Goal: Task Accomplishment & Management: Complete application form

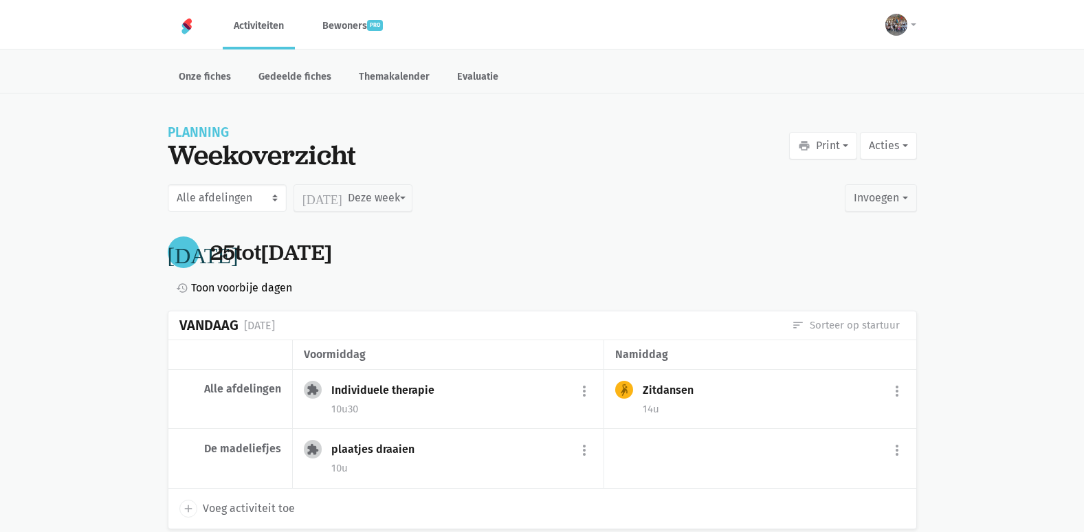
click at [265, 293] on span "Toon voorbije dagen" at bounding box center [241, 288] width 101 height 18
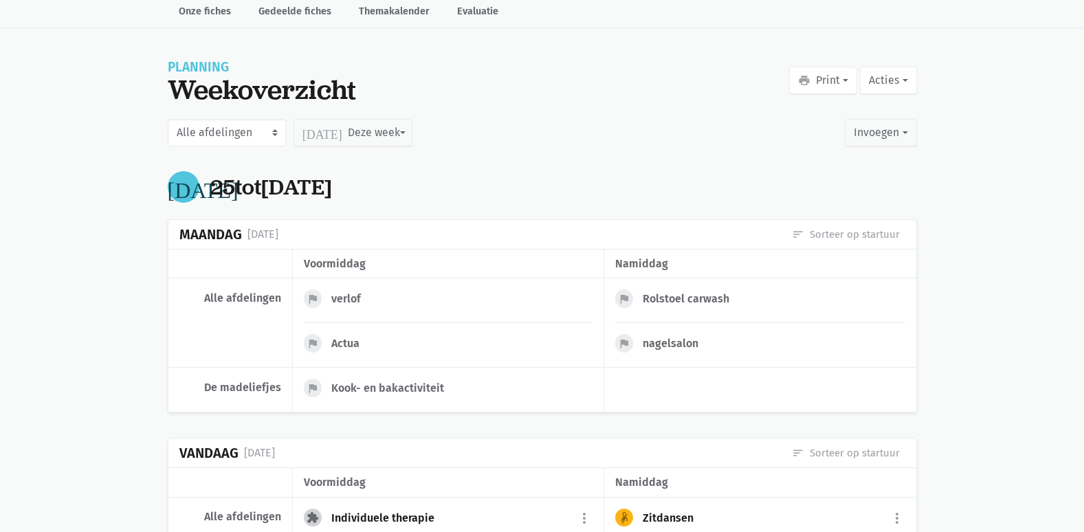
scroll to position [206, 0]
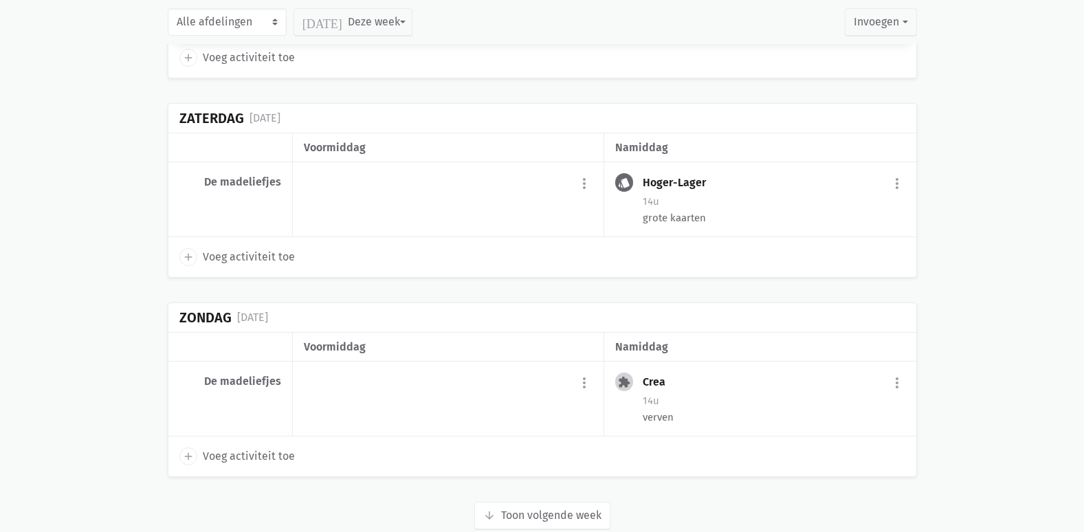
scroll to position [3269, 0]
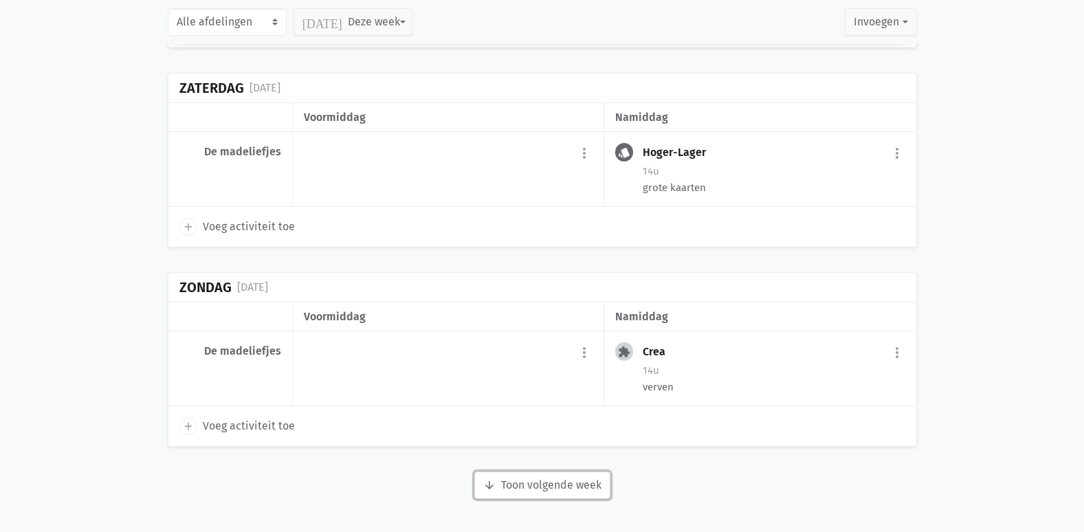
drag, startPoint x: 522, startPoint y: 491, endPoint x: 513, endPoint y: 488, distance: 8.9
click at [513, 488] on button "arrow_downward Week wordt geladen Toon volgende week" at bounding box center [542, 484] width 136 height 27
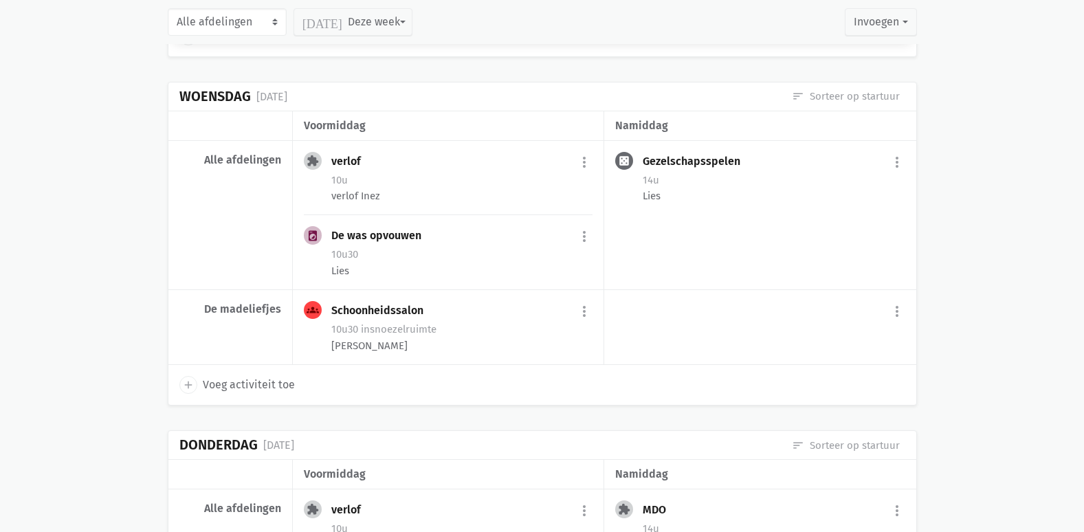
scroll to position [4231, 0]
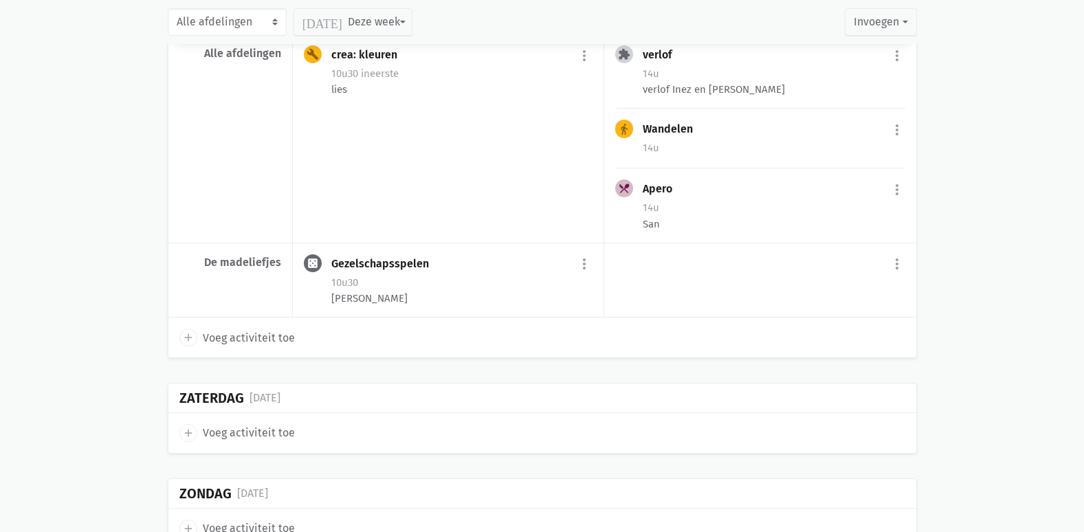
scroll to position [5280, 0]
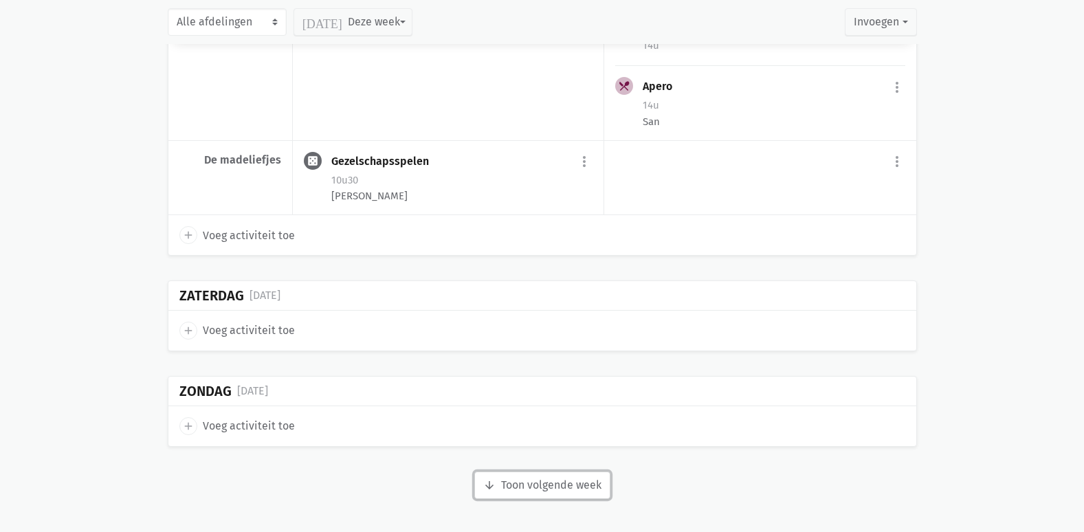
drag, startPoint x: 589, startPoint y: 489, endPoint x: 578, endPoint y: 476, distance: 17.6
click at [589, 489] on button "arrow_downward Week wordt geladen Toon volgende week" at bounding box center [542, 484] width 136 height 27
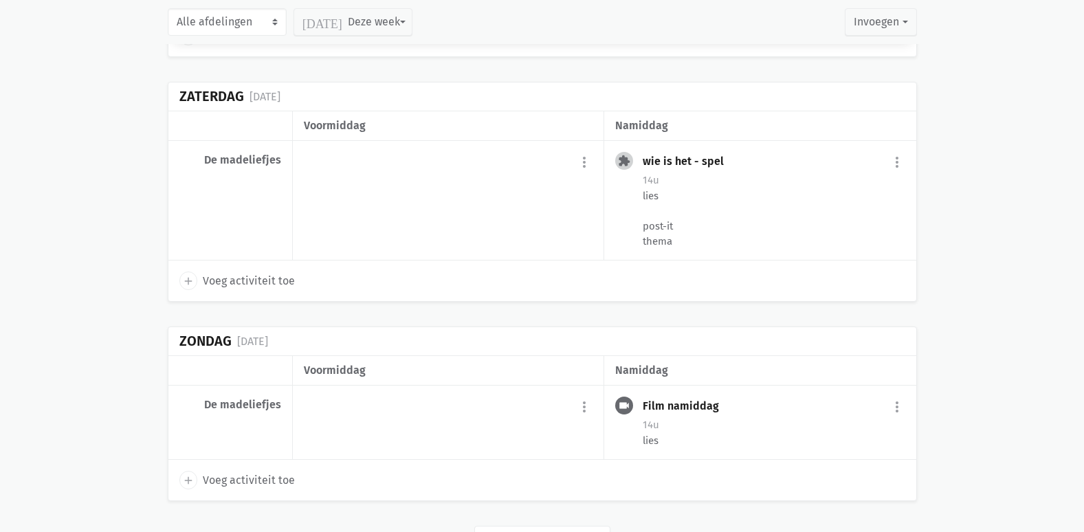
scroll to position [7442, 0]
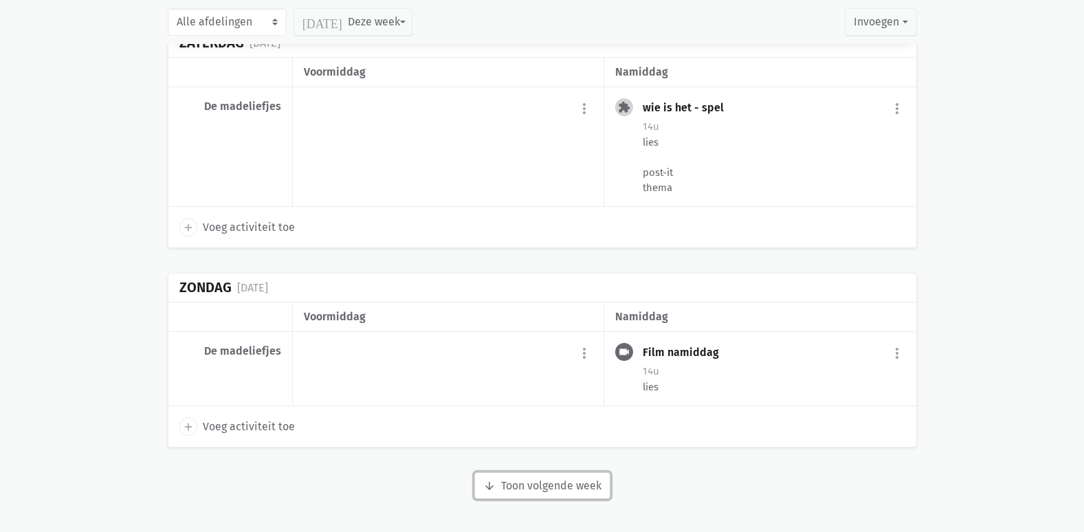
click at [552, 484] on button "arrow_downward Week wordt geladen Toon volgende week" at bounding box center [542, 485] width 136 height 27
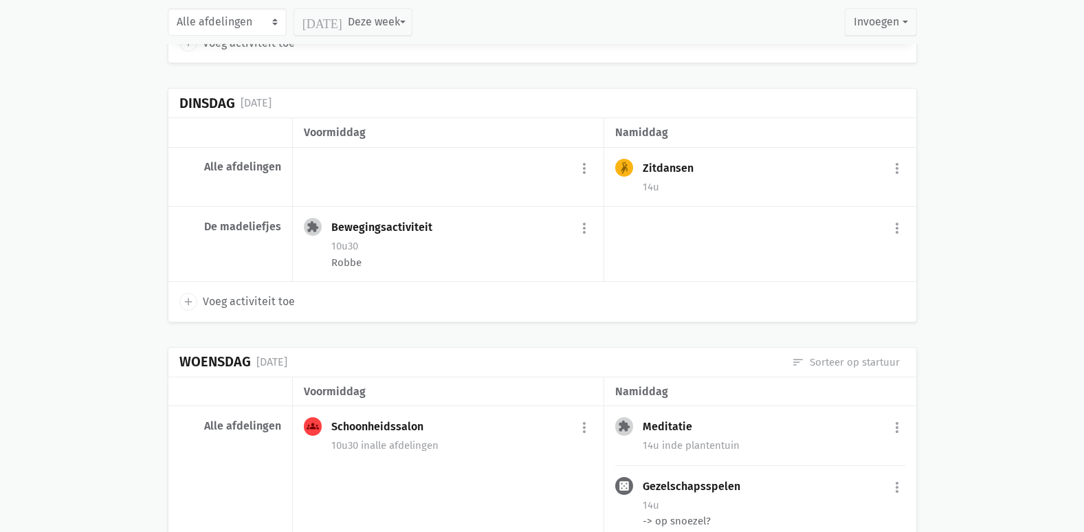
scroll to position [6067, 0]
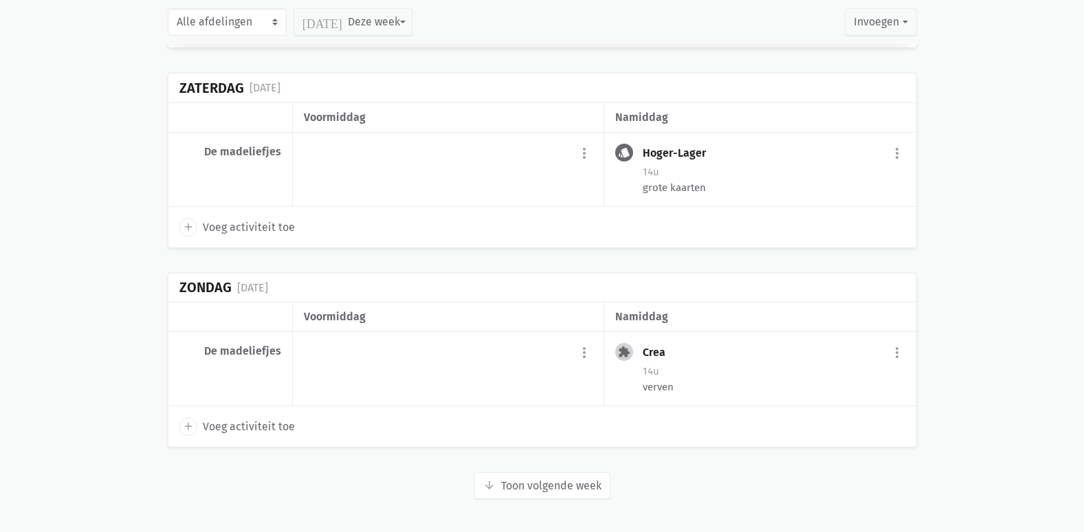
scroll to position [3076, 0]
click at [566, 485] on button "arrow_downward Week wordt geladen Toon volgende week" at bounding box center [542, 485] width 136 height 27
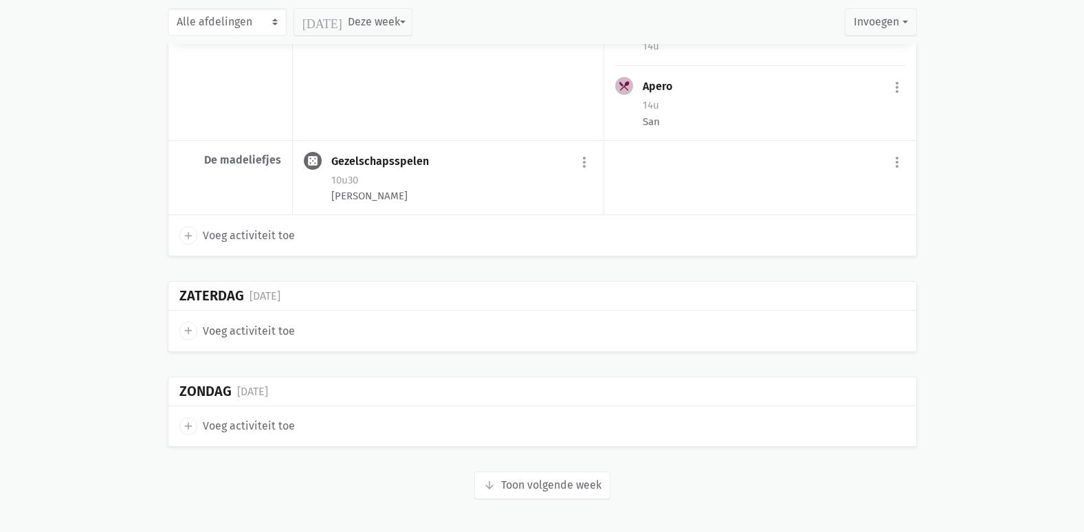
scroll to position [5087, 0]
click at [566, 481] on button "arrow_downward Week wordt geladen Toon volgende week" at bounding box center [542, 484] width 136 height 27
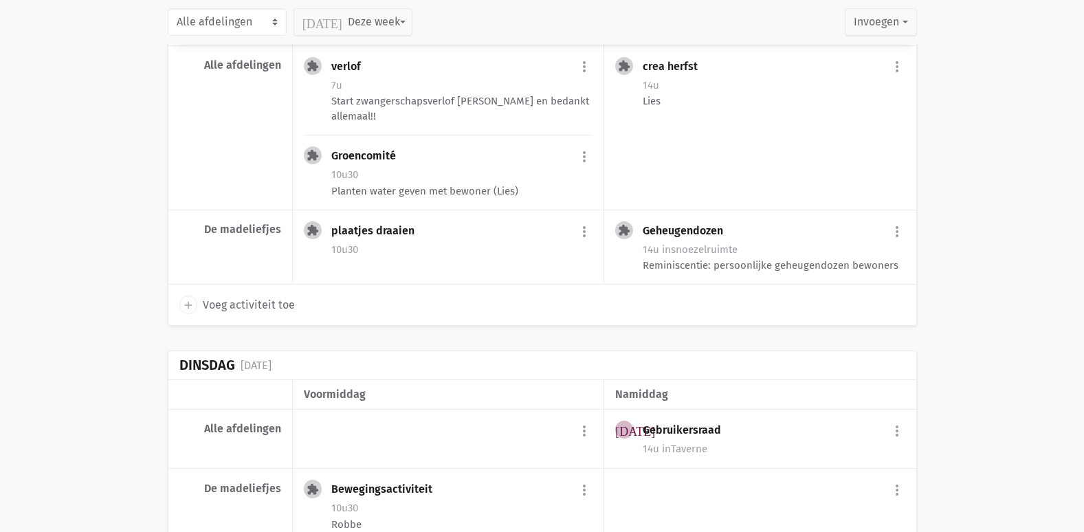
scroll to position [5568, 0]
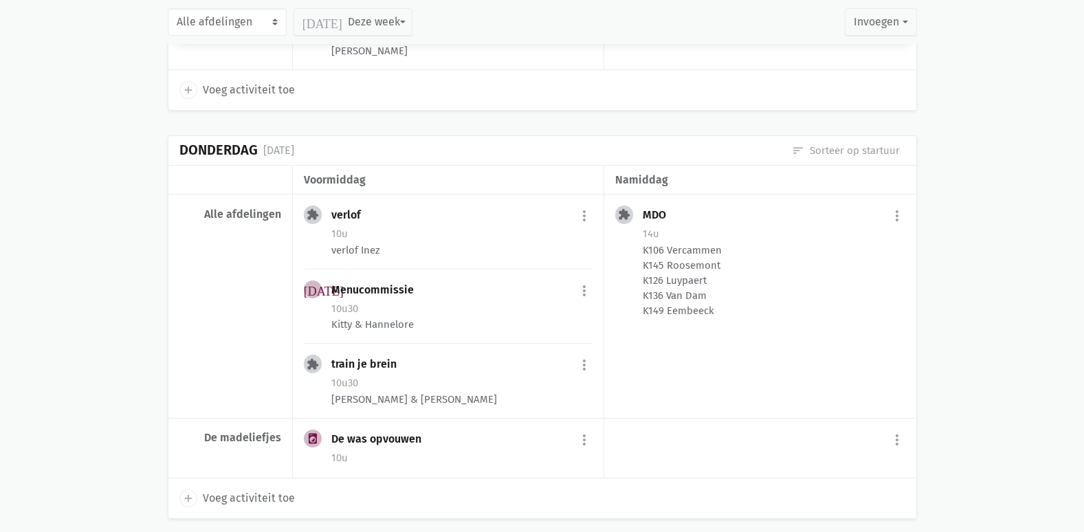
scroll to position [4470, 0]
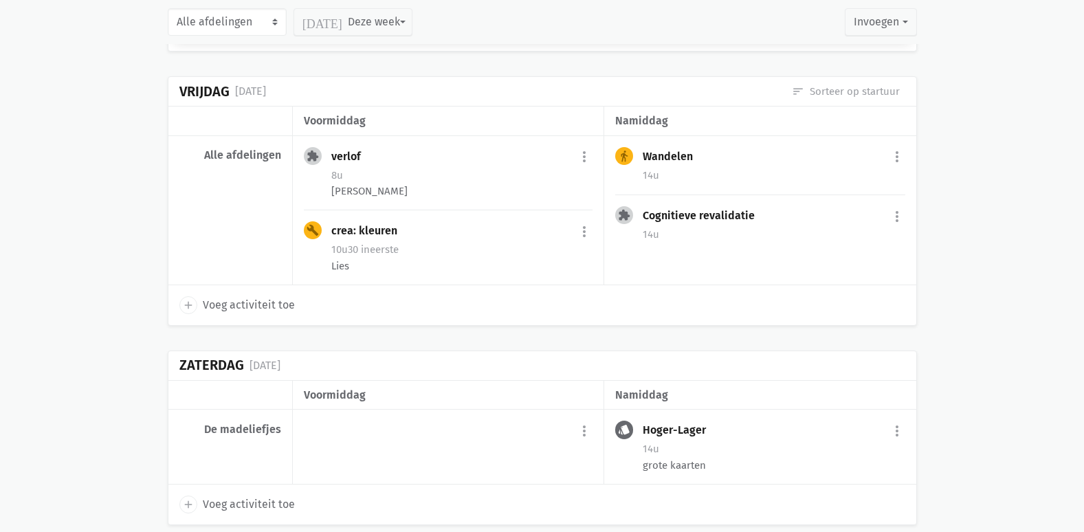
scroll to position [3181, 0]
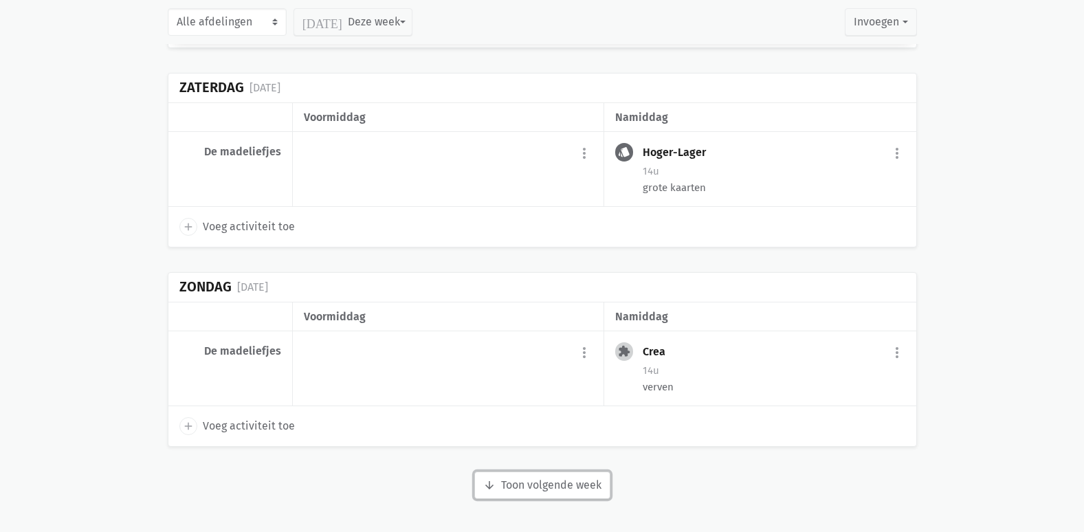
click at [579, 493] on button "arrow_downward Week wordt geladen Toon volgende week" at bounding box center [542, 484] width 136 height 27
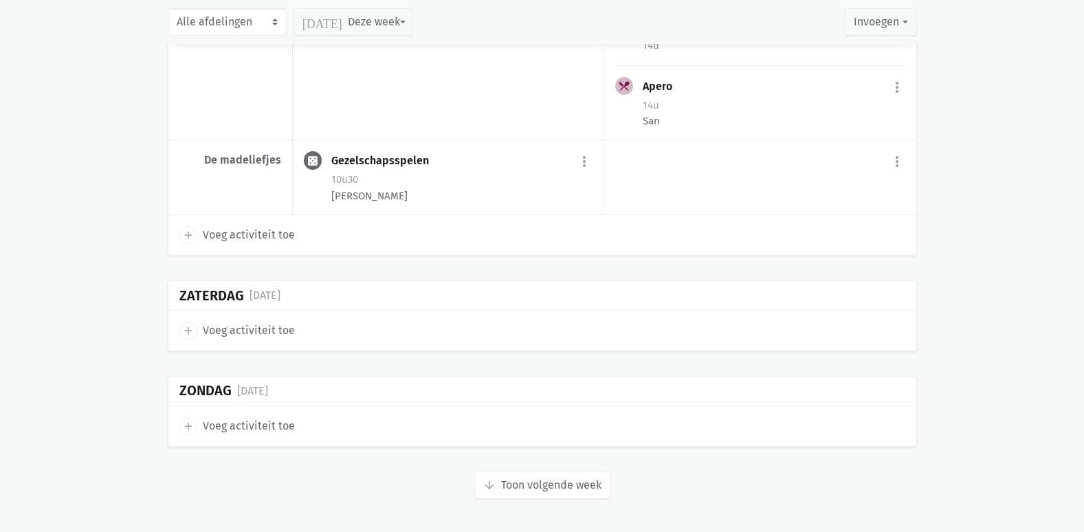
scroll to position [5193, 0]
click at [516, 490] on button "arrow_downward Week wordt geladen Toon volgende week" at bounding box center [542, 484] width 136 height 27
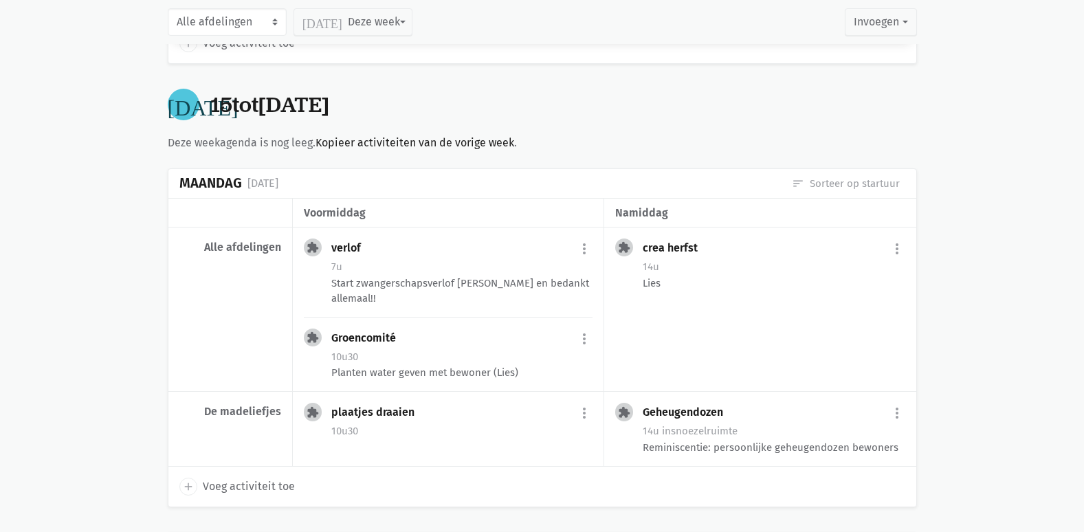
scroll to position [5522, 0]
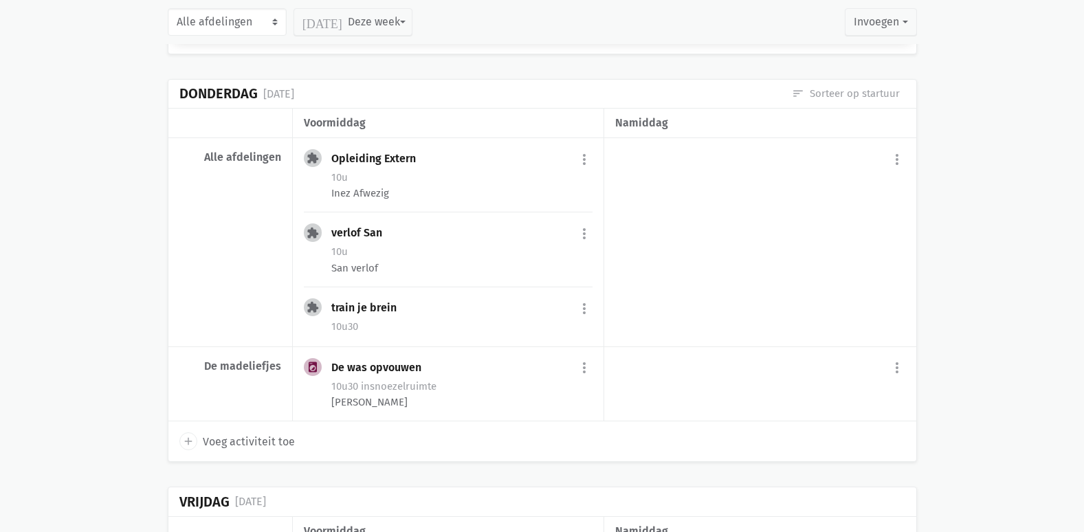
scroll to position [6691, 0]
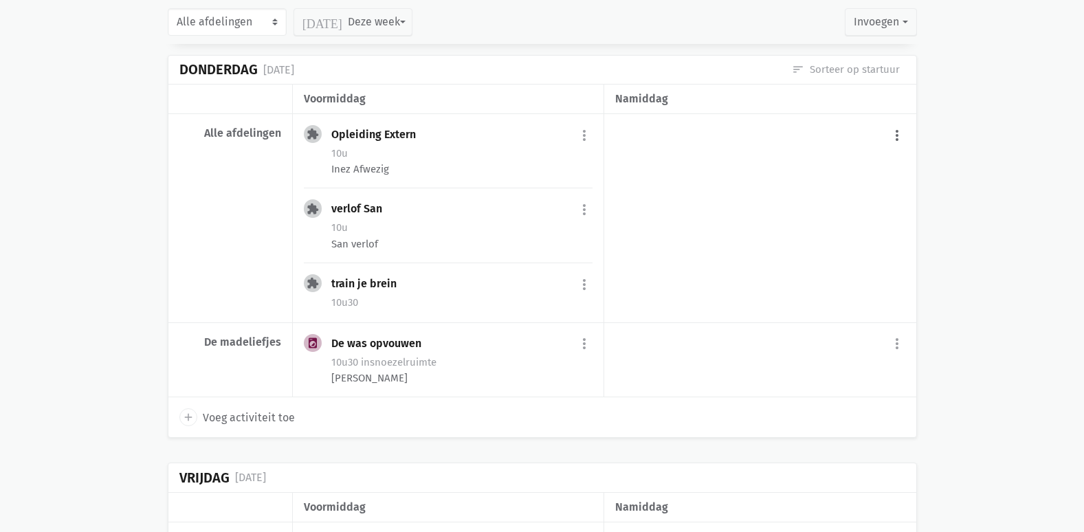
click at [893, 139] on button "more_vert" at bounding box center [897, 135] width 16 height 26
click at [832, 171] on div "add Voeg activiteit toe" at bounding box center [838, 170] width 136 height 41
click at [835, 177] on div "more_vert add Voeg activiteit toe" at bounding box center [759, 218] width 311 height 209
click at [894, 146] on button "more_vert" at bounding box center [897, 135] width 16 height 26
click at [851, 182] on link "add Voeg activiteit toe" at bounding box center [838, 170] width 135 height 23
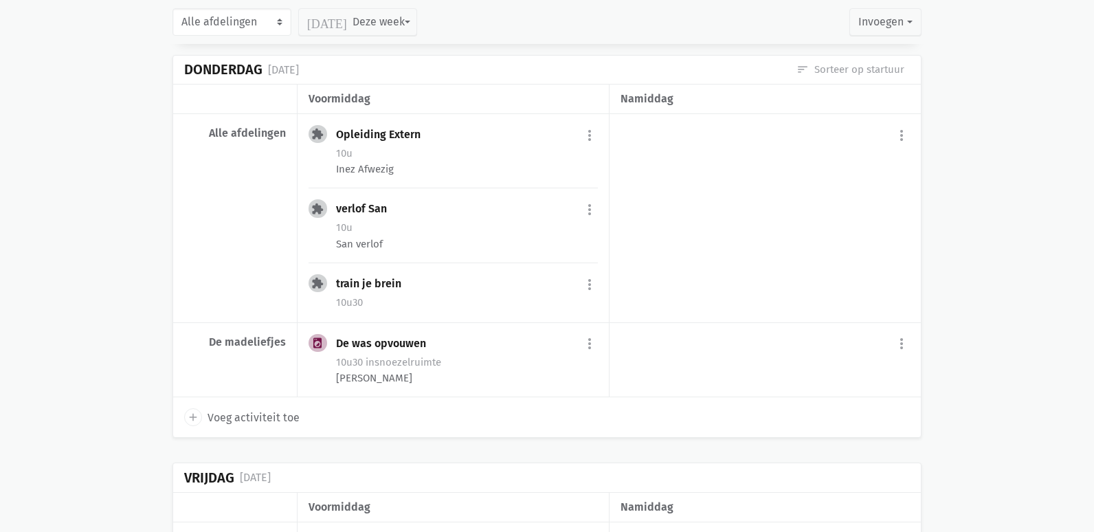
select select "14:00"
select select "15:00"
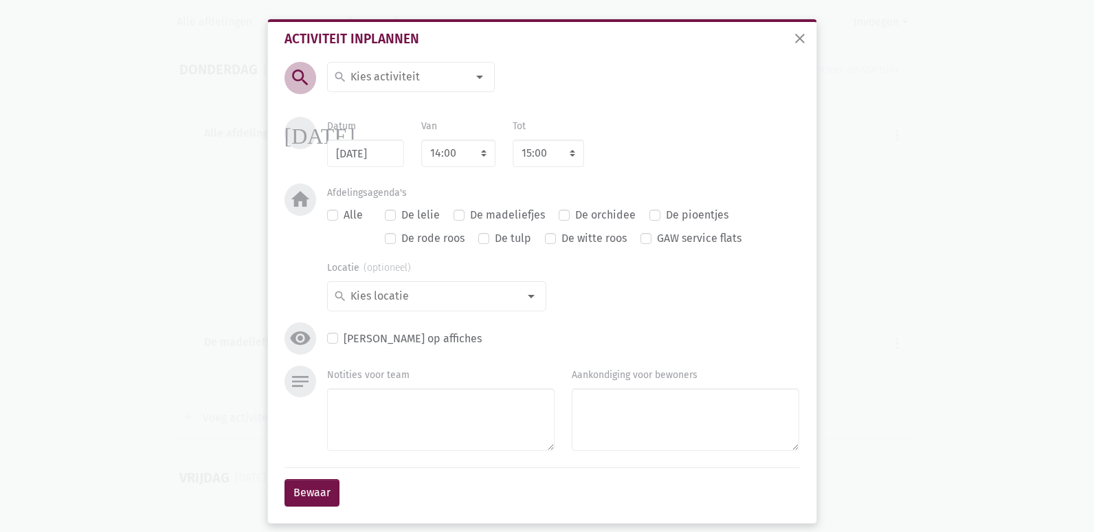
click at [482, 73] on div at bounding box center [479, 76] width 27 height 27
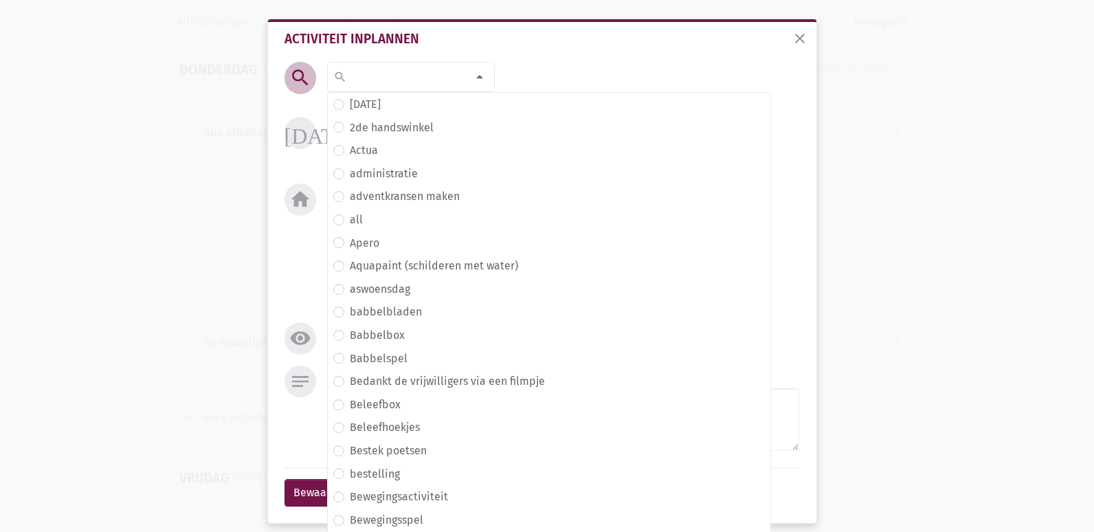
click at [479, 73] on div at bounding box center [479, 76] width 27 height 27
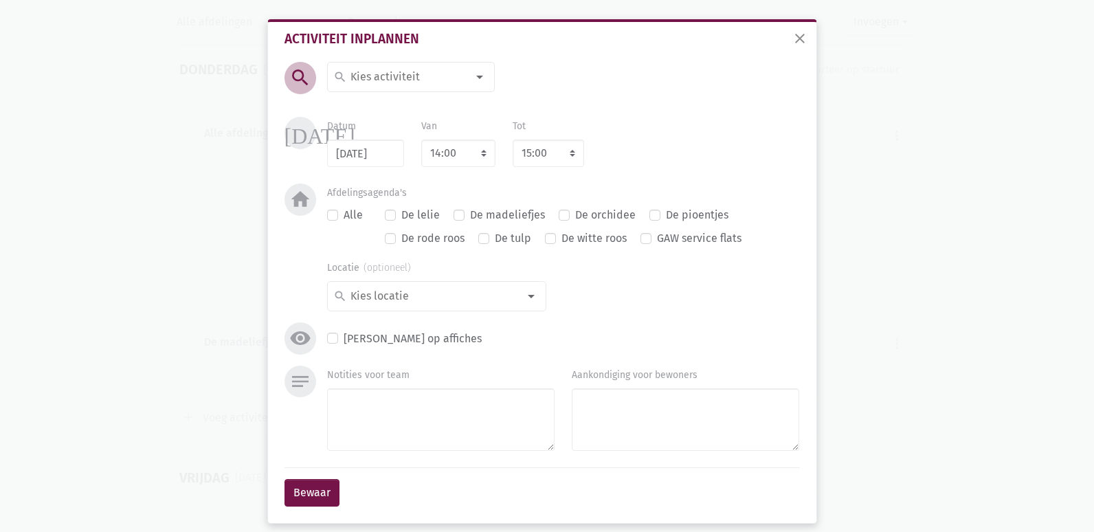
click at [473, 80] on div at bounding box center [479, 76] width 27 height 27
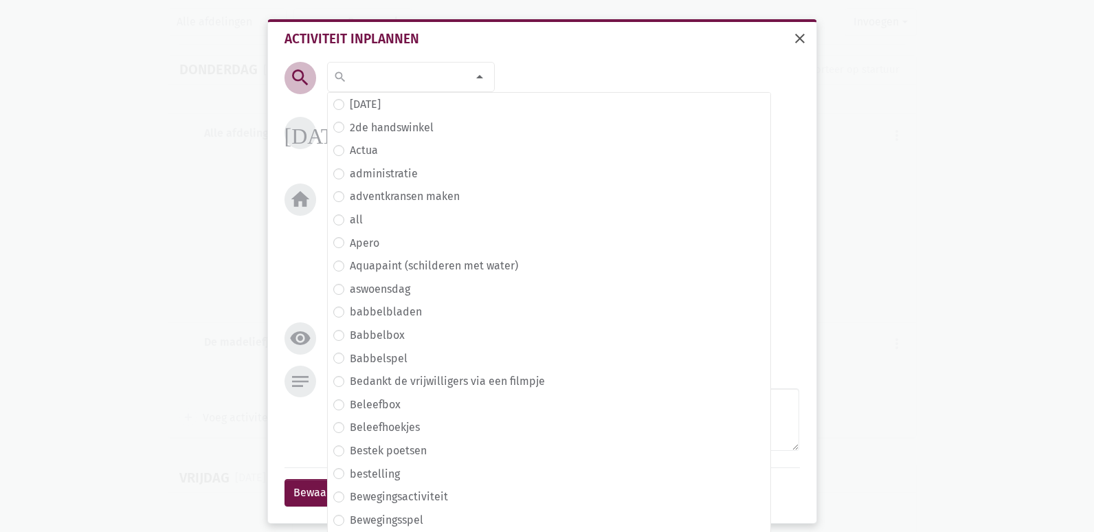
click at [796, 48] on button "close" at bounding box center [799, 40] width 27 height 30
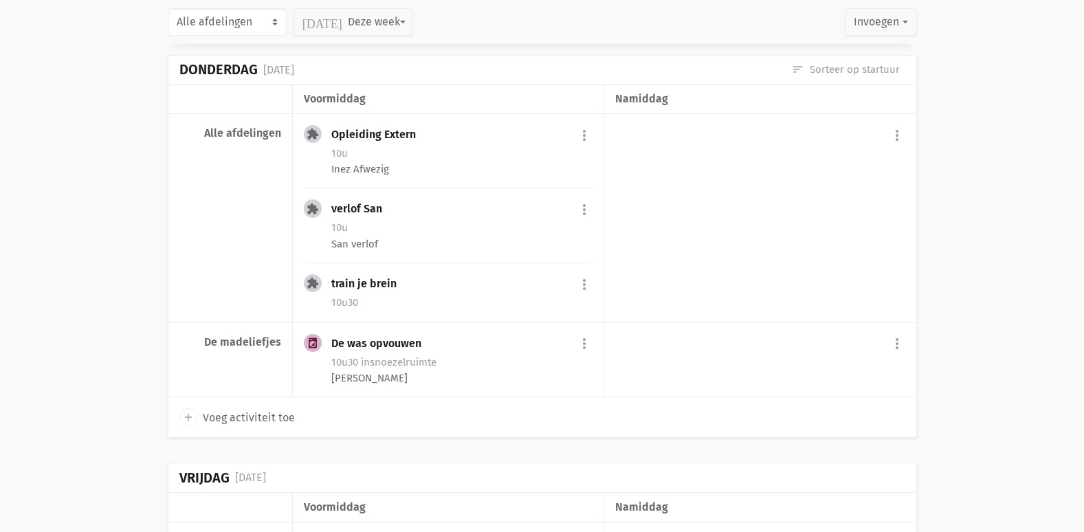
click at [763, 179] on div "more_vert add Voeg activiteit toe" at bounding box center [759, 218] width 311 height 209
click at [895, 148] on button "more_vert" at bounding box center [897, 135] width 16 height 26
click at [890, 148] on button "more_vert" at bounding box center [897, 135] width 16 height 26
click at [886, 177] on link "add Voeg activiteit toe" at bounding box center [838, 170] width 135 height 23
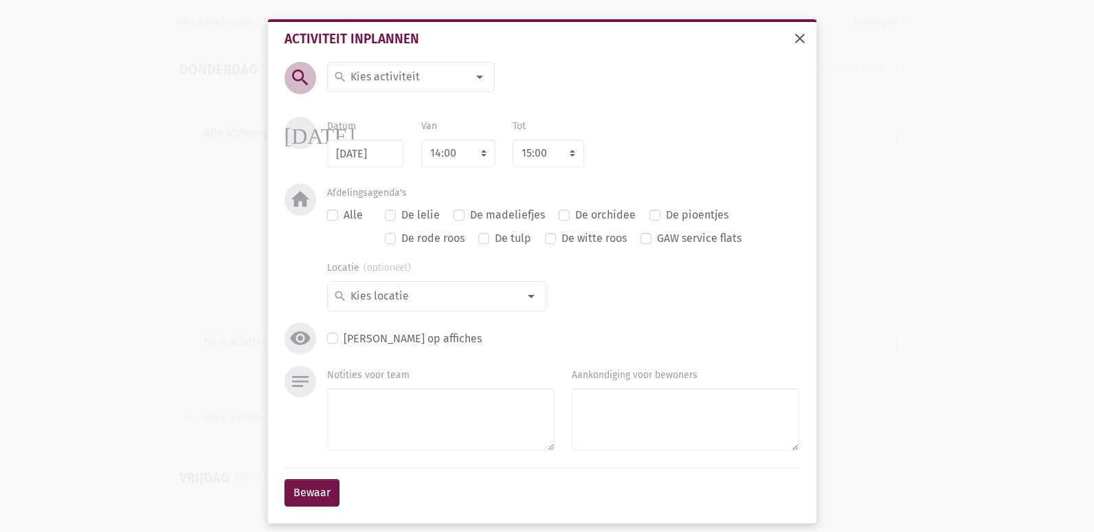
click at [792, 32] on span "close" at bounding box center [800, 38] width 16 height 16
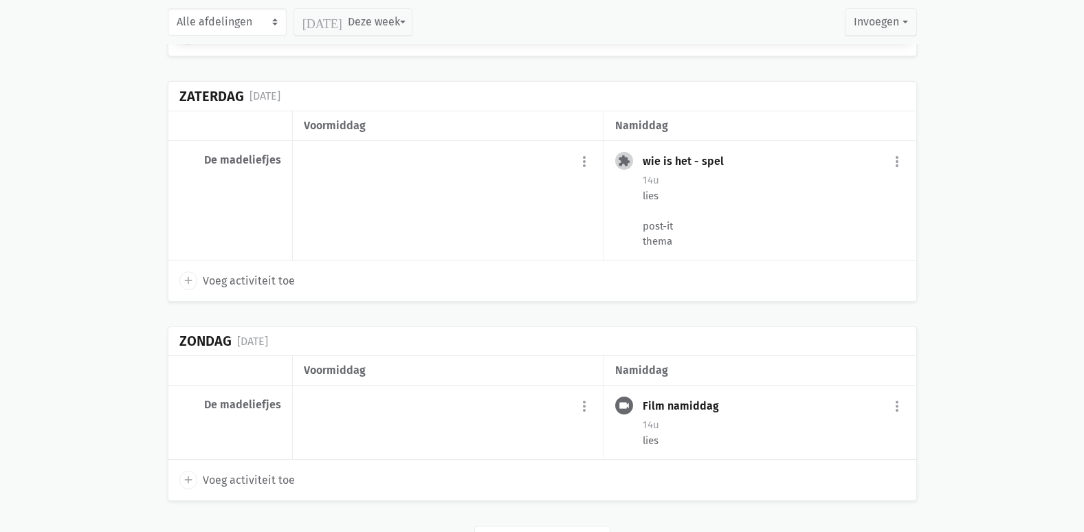
scroll to position [7340, 0]
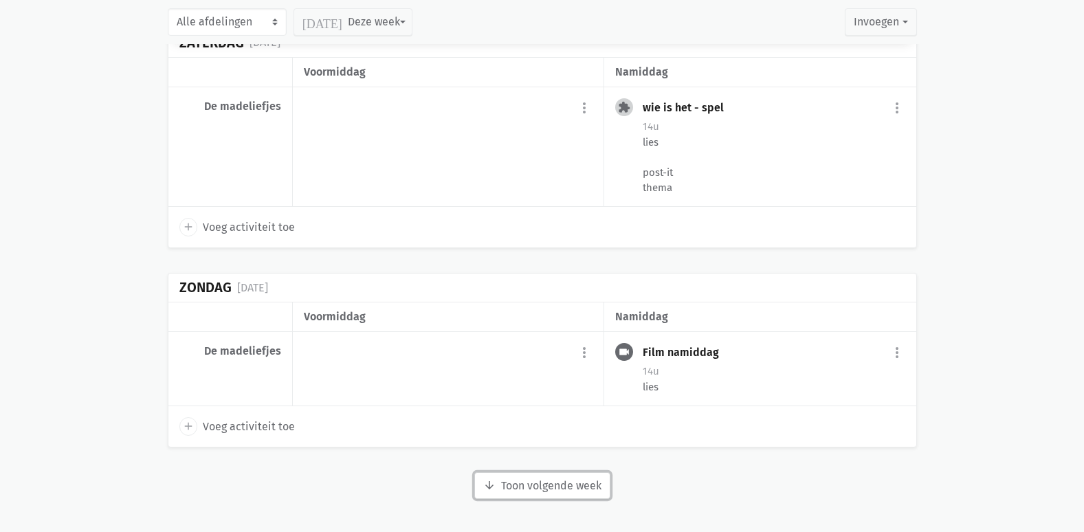
click at [576, 495] on button "arrow_downward Week wordt geladen Toon volgende week" at bounding box center [542, 485] width 136 height 27
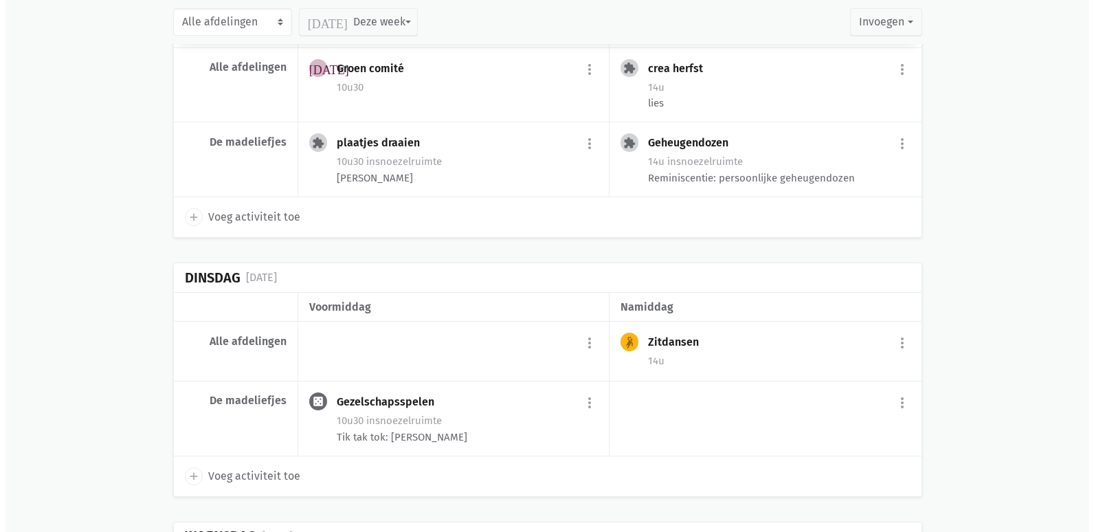
scroll to position [8027, 0]
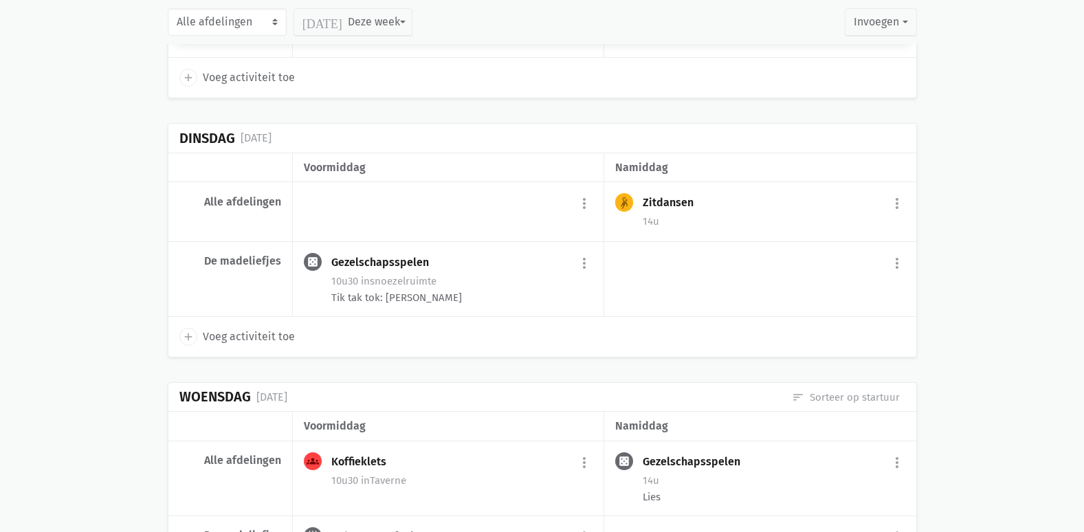
click at [883, 282] on div "more_vert add Voeg activiteit toe" at bounding box center [759, 279] width 311 height 75
click at [895, 276] on button "more_vert" at bounding box center [897, 263] width 16 height 26
click at [816, 310] on link "add Voeg activiteit toe" at bounding box center [838, 298] width 135 height 23
type input "23/09/2025"
checkbox input "true"
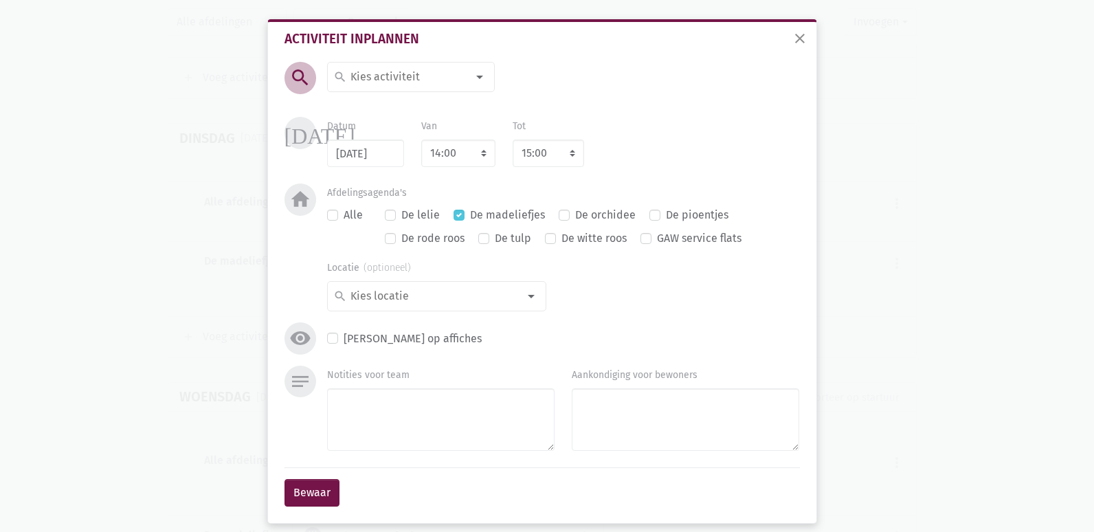
click at [477, 74] on div at bounding box center [479, 76] width 27 height 27
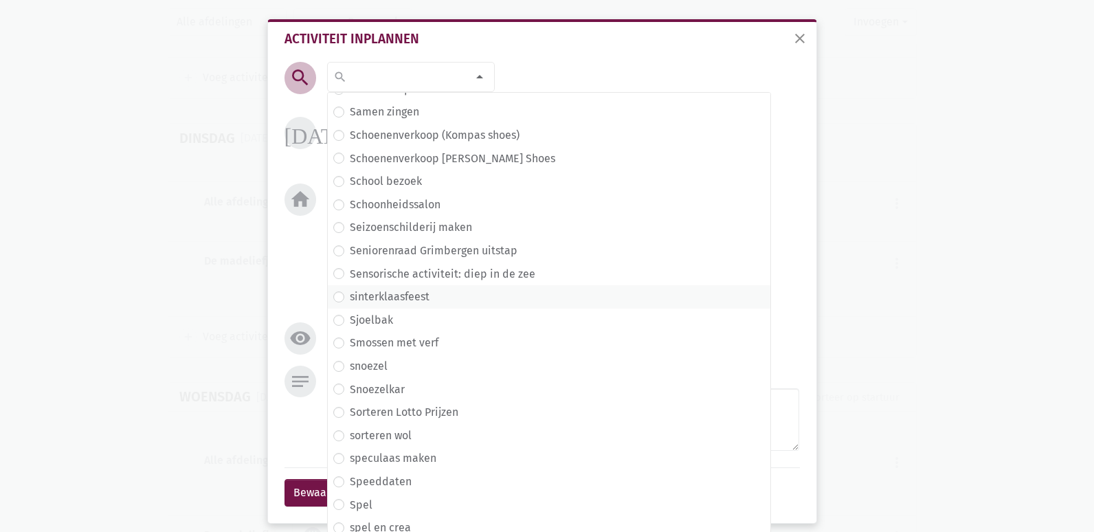
scroll to position [5072, 0]
